Goal: Task Accomplishment & Management: Manage account settings

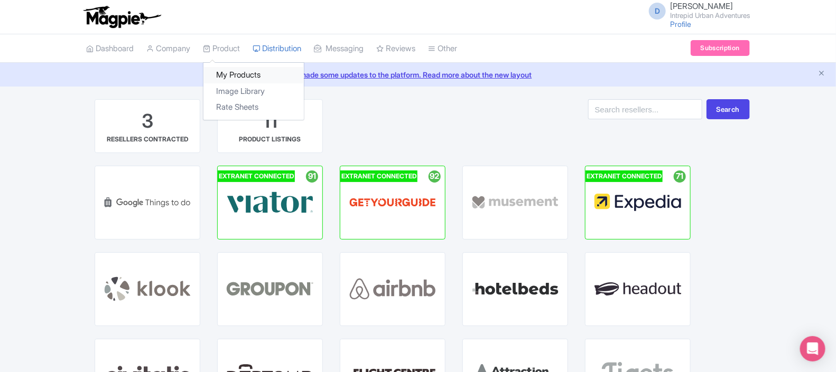
click at [236, 74] on link "My Products" at bounding box center [253, 75] width 100 height 16
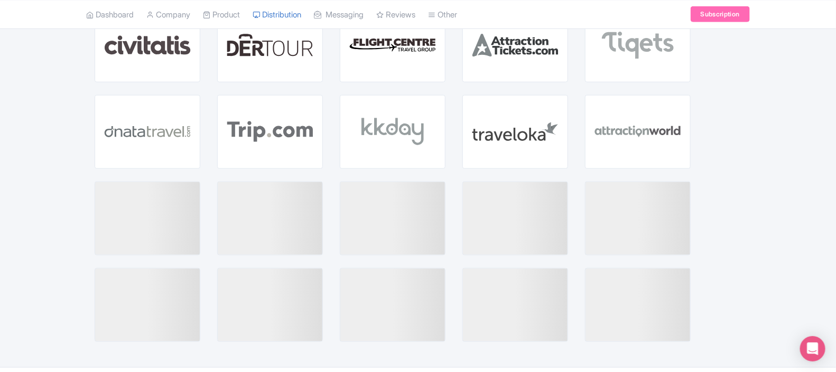
scroll to position [346, 0]
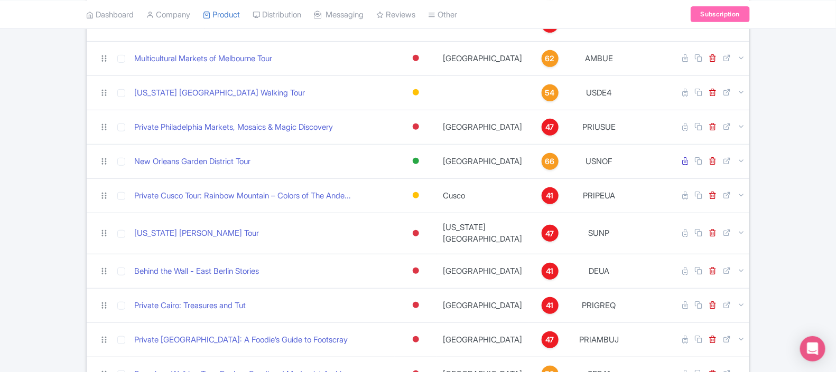
scroll to position [184, 0]
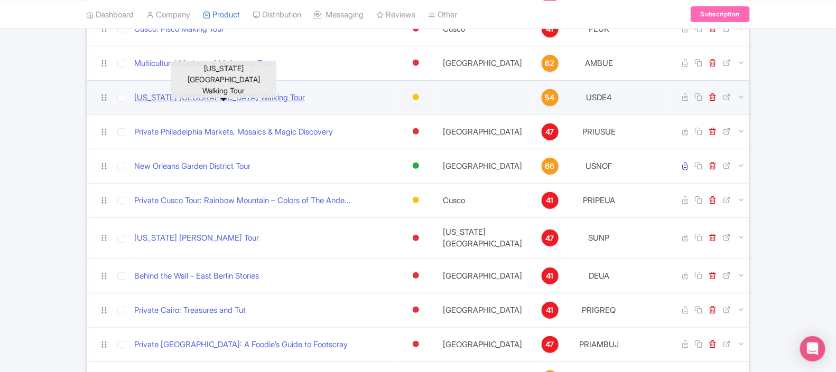
click at [267, 95] on link "Colorado Red Rocks Amphitheatre Walking Tour" at bounding box center [219, 98] width 171 height 12
click at [277, 92] on link "Colorado Red Rocks Amphitheatre Walking Tour" at bounding box center [219, 98] width 171 height 12
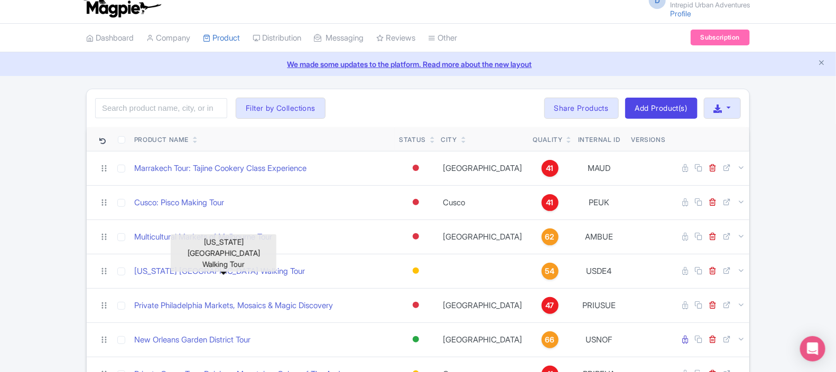
scroll to position [3, 0]
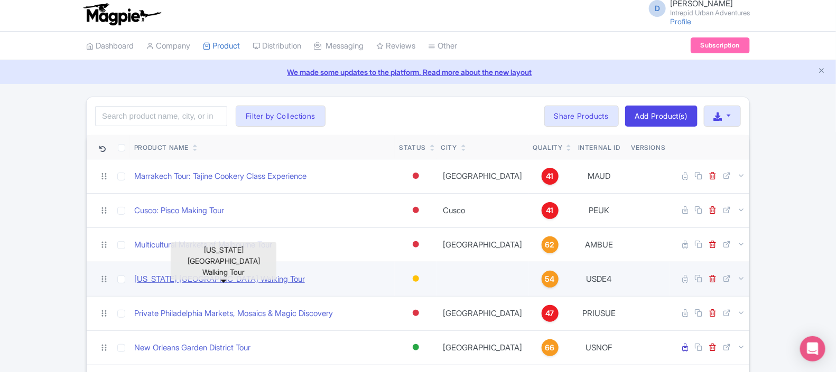
click at [177, 275] on link "Colorado Red Rocks Amphitheatre Walking Tour" at bounding box center [219, 280] width 171 height 12
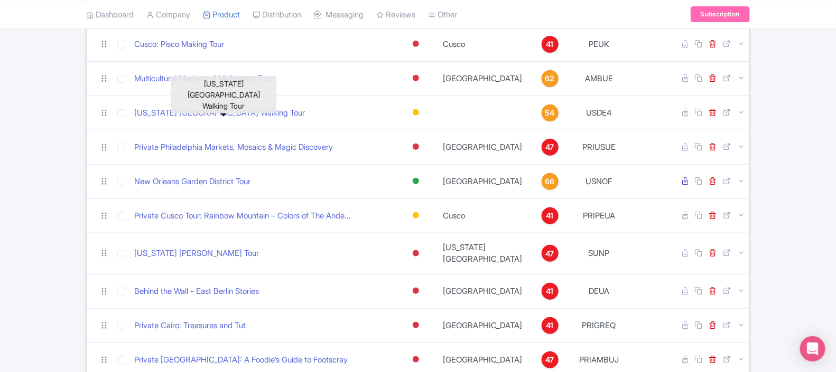
scroll to position [158, 0]
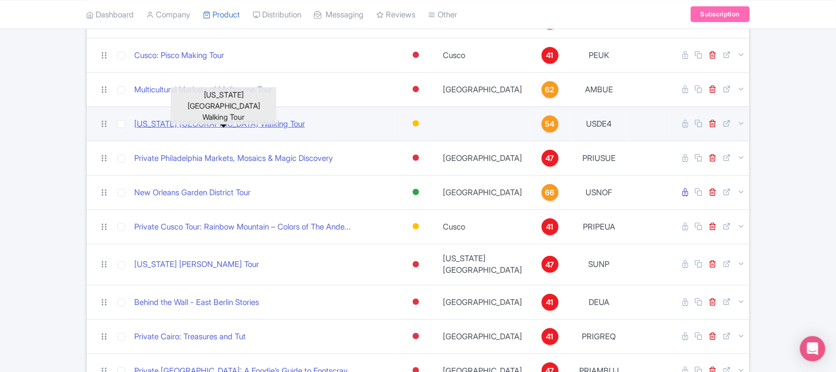
click at [296, 120] on link "Colorado Red Rocks Amphitheatre Walking Tour" at bounding box center [219, 124] width 171 height 12
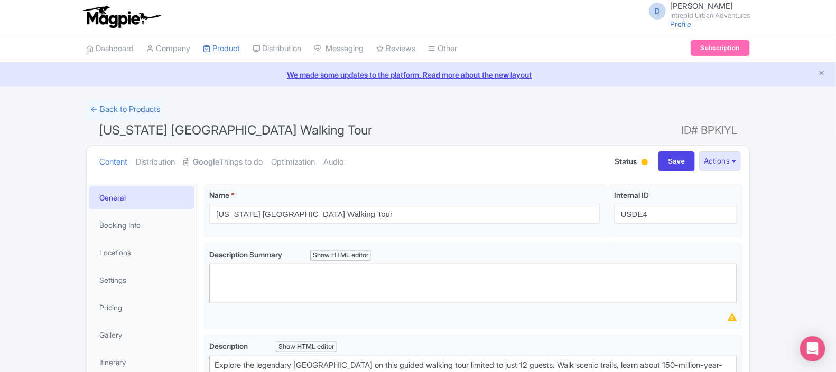
drag, startPoint x: 835, startPoint y: 79, endPoint x: 839, endPoint y: 114, distance: 35.6
click at [835, 114] on html "D [PERSON_NAME] Intrepid Urban Adventures Profile Users Settings Sign out Dashb…" at bounding box center [418, 186] width 836 height 372
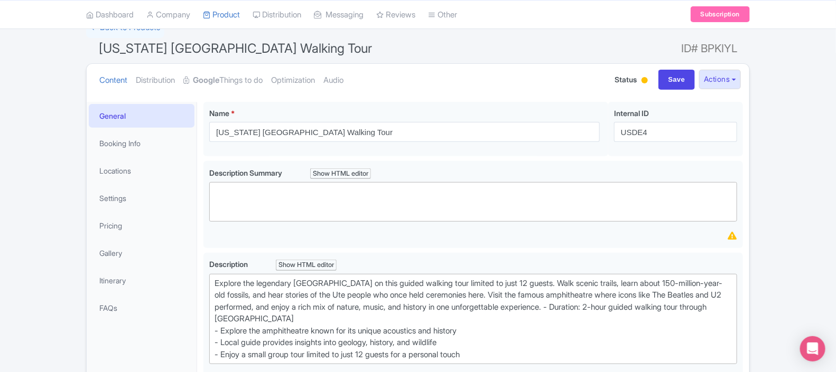
scroll to position [74, 0]
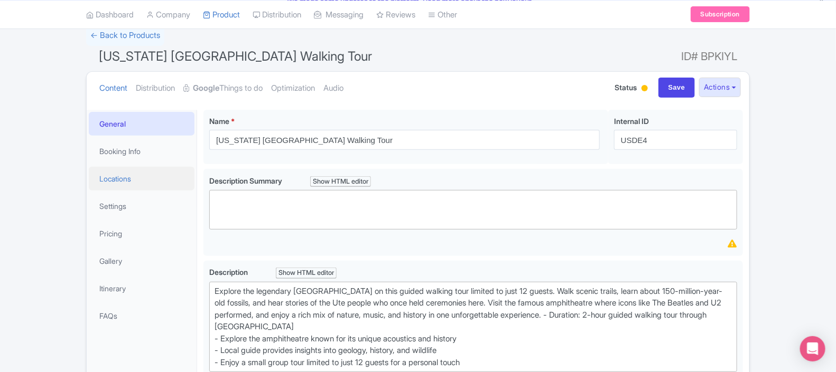
click at [123, 179] on link "Locations" at bounding box center [142, 179] width 106 height 24
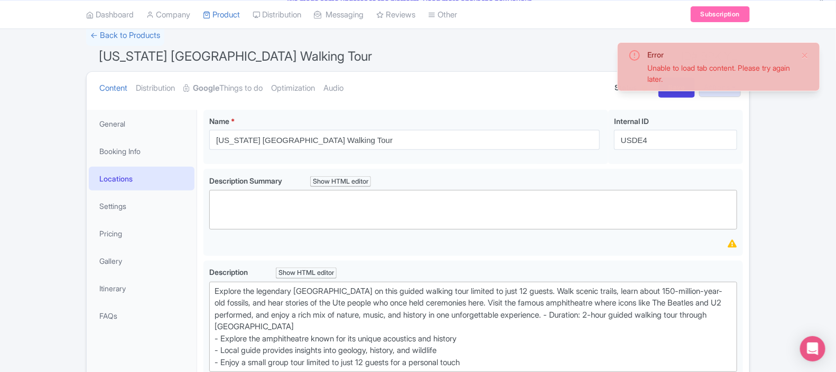
click at [118, 174] on link "Locations" at bounding box center [142, 179] width 106 height 24
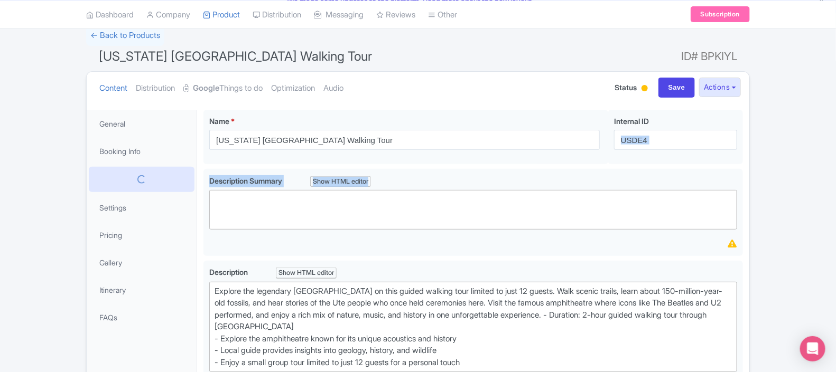
drag, startPoint x: 830, startPoint y: 122, endPoint x: 832, endPoint y: 169, distance: 46.5
drag, startPoint x: 832, startPoint y: 169, endPoint x: 762, endPoint y: 190, distance: 73.5
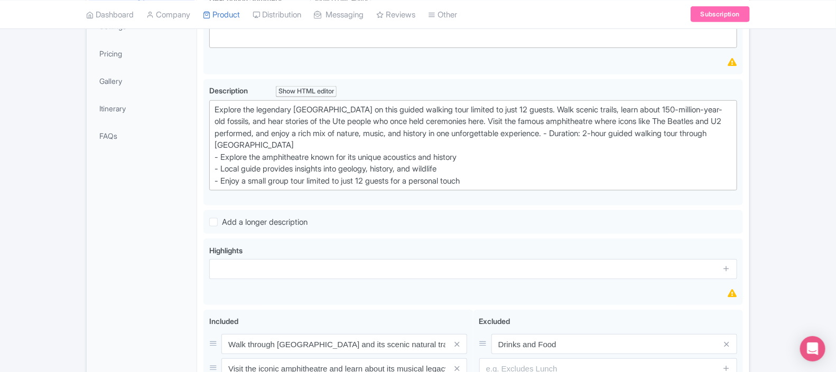
scroll to position [18, 0]
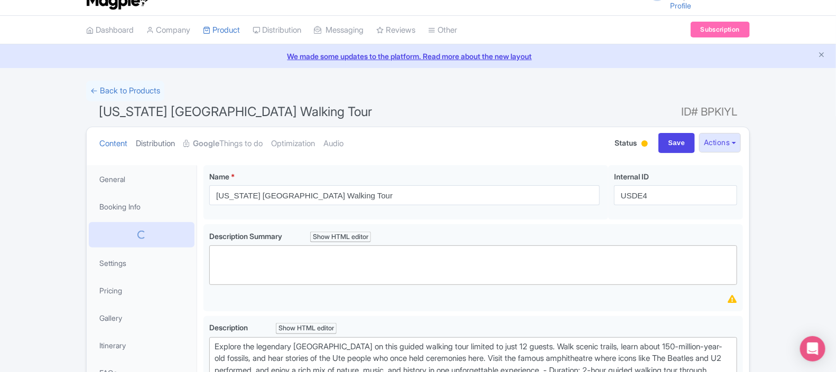
click at [162, 141] on link "Distribution" at bounding box center [155, 143] width 39 height 33
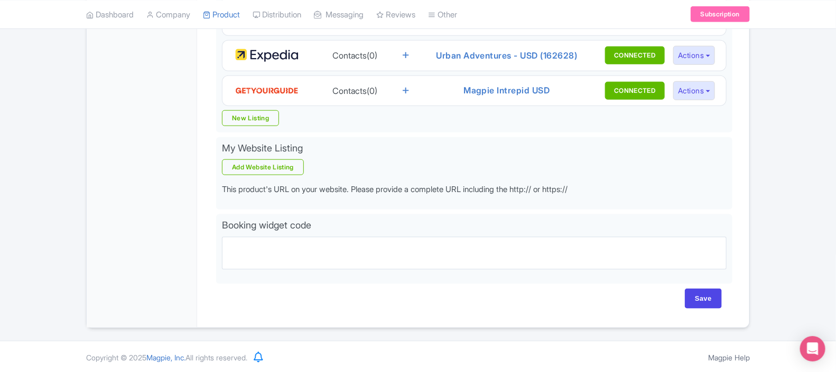
scroll to position [0, 0]
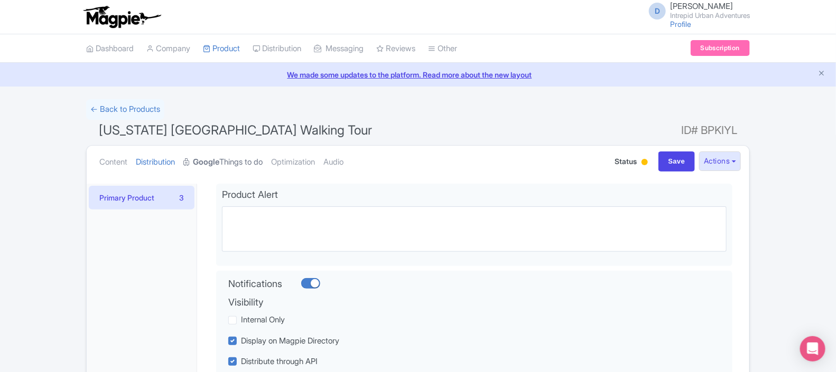
click at [238, 165] on link "Google Things to do" at bounding box center [222, 162] width 79 height 33
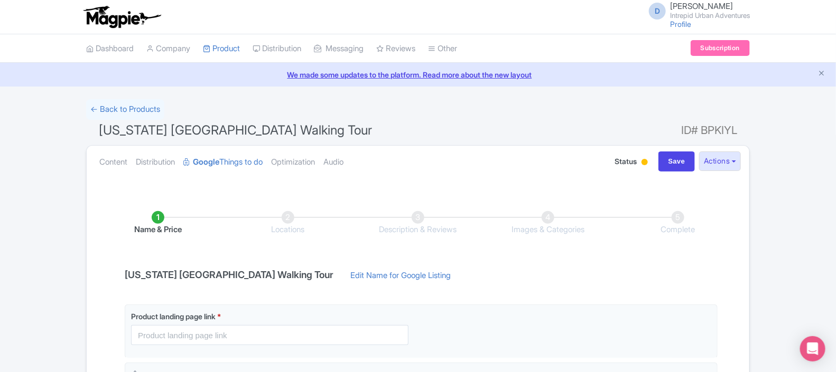
drag, startPoint x: 832, startPoint y: 160, endPoint x: 827, endPoint y: 264, distance: 104.2
click at [827, 264] on div "Error Unable to load tab content. Please try again later. ← Back to Products Co…" at bounding box center [418, 334] width 836 height 470
click at [480, 120] on h1 "Colorado Red Rocks Amphitheatre Walking Tour ID# BPKIYL" at bounding box center [417, 132] width 663 height 25
click at [309, 165] on link "Optimization" at bounding box center [293, 162] width 44 height 33
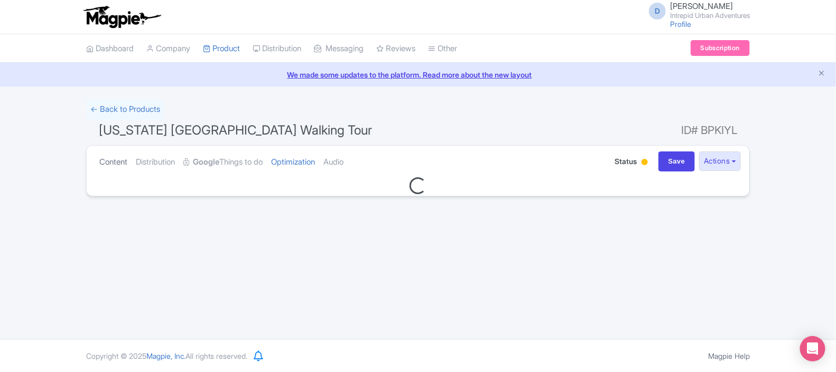
click at [113, 158] on link "Content" at bounding box center [113, 162] width 28 height 33
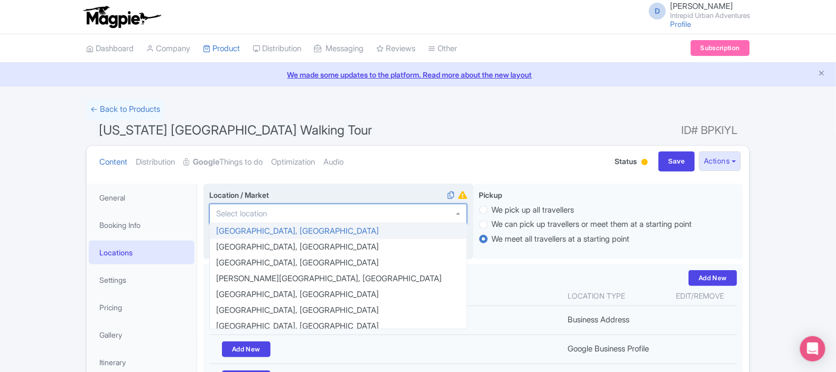
click at [288, 211] on div at bounding box center [338, 214] width 258 height 20
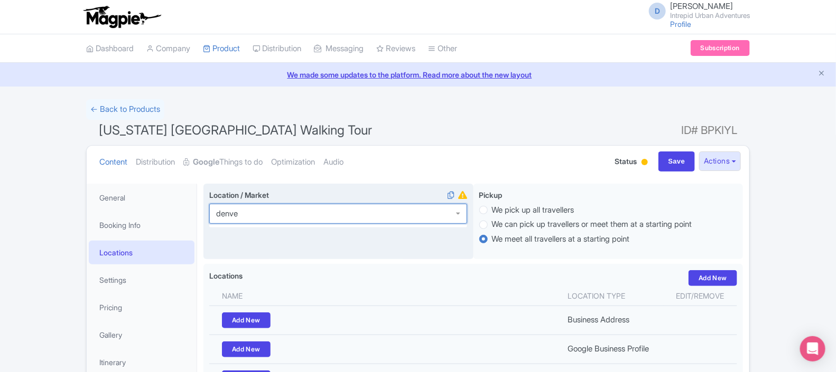
type input "denver"
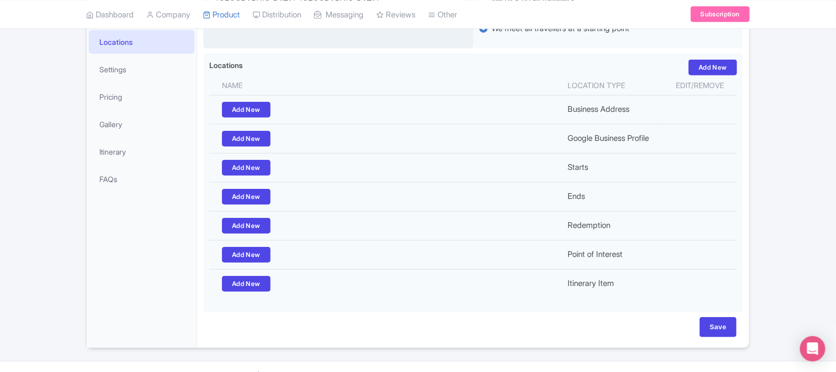
scroll to position [231, 0]
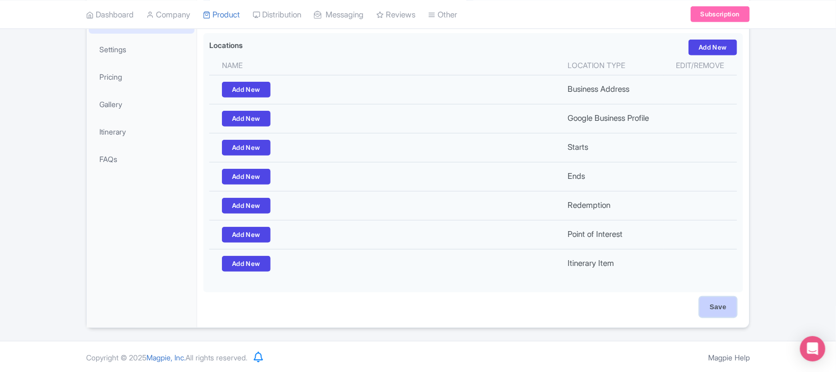
click at [727, 309] on input "Save" at bounding box center [717, 307] width 37 height 20
type input "Saving..."
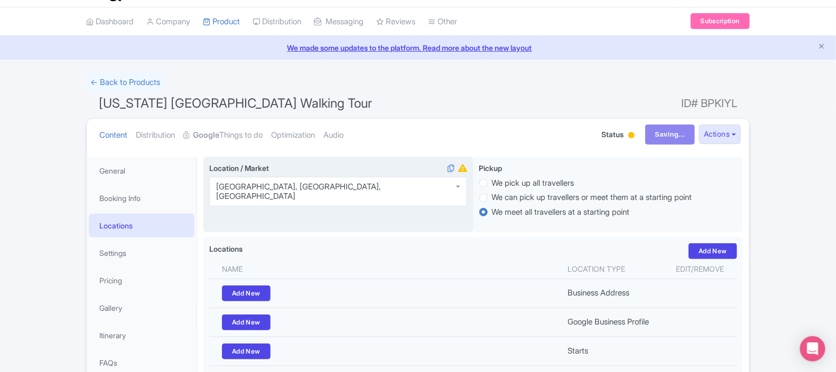
click at [411, 140] on ul "Content Distribution Google Things to do Optimization Audio" at bounding box center [338, 135] width 487 height 32
click at [243, 48] on link "My Products" at bounding box center [253, 48] width 100 height 16
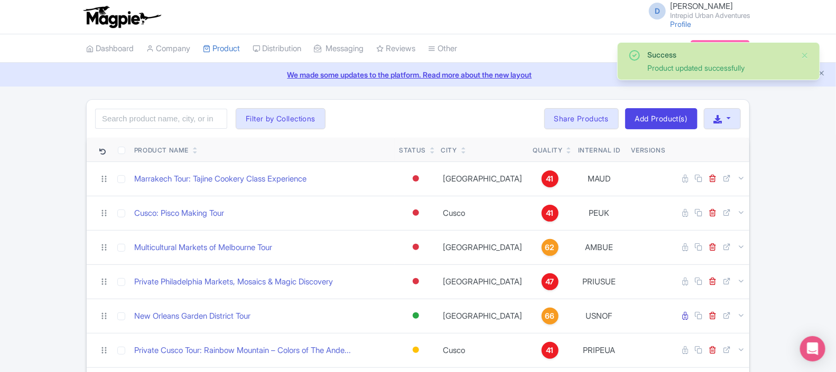
drag, startPoint x: 834, startPoint y: 100, endPoint x: 835, endPoint y: 108, distance: 8.5
